Goal: Task Accomplishment & Management: Complete application form

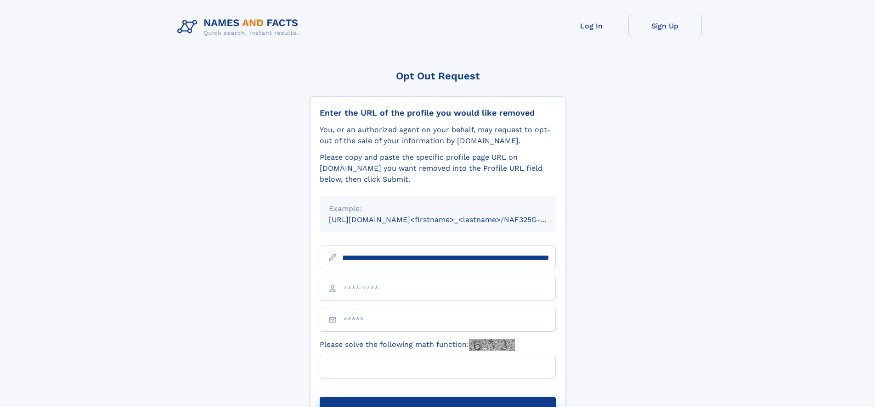
scroll to position [0, 130]
type input "**********"
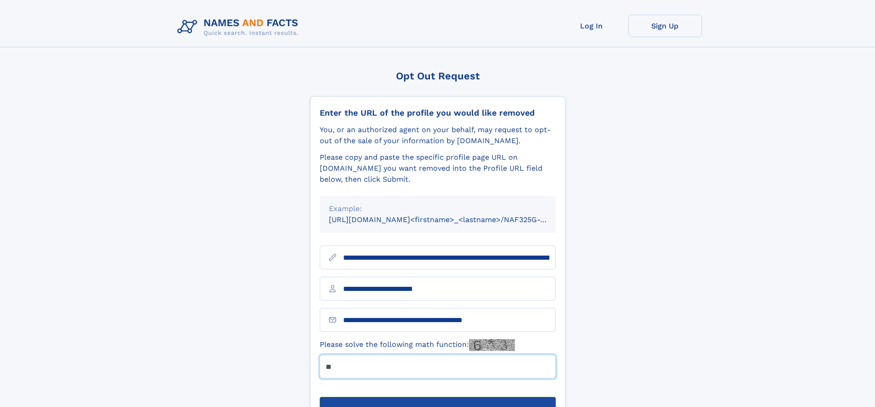
type input "**"
click at [437, 397] on button "Submit Opt Out Request" at bounding box center [438, 411] width 236 height 29
